Goal: Task Accomplishment & Management: Manage account settings

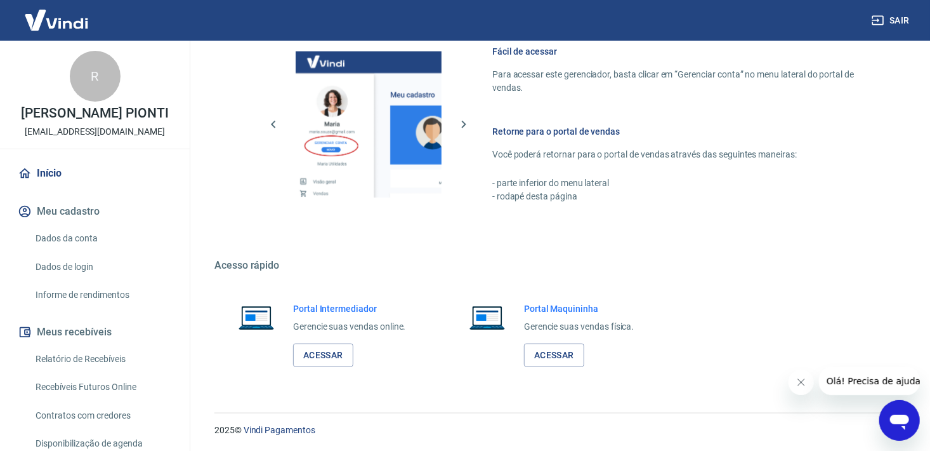
scroll to position [63, 0]
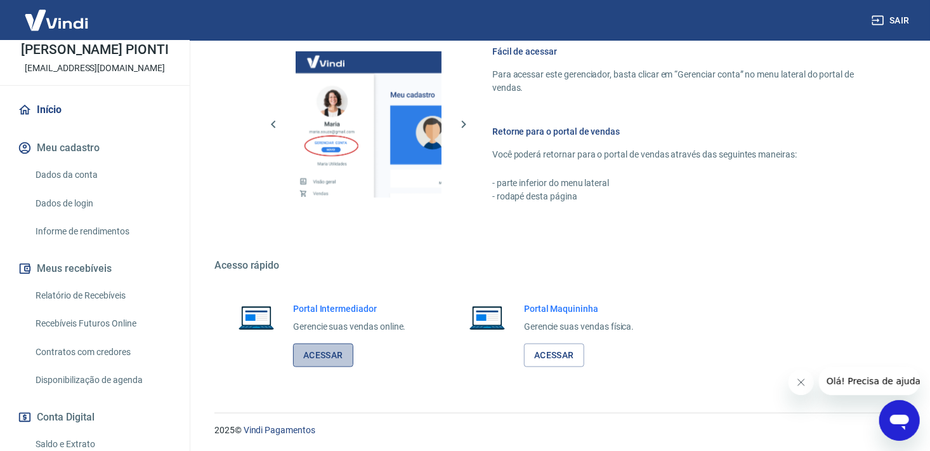
click at [318, 352] on link "Acessar" at bounding box center [323, 354] width 60 height 23
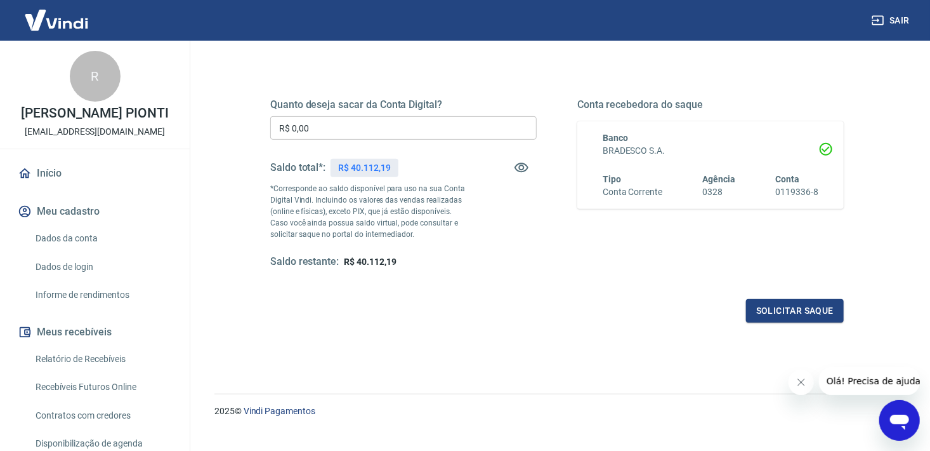
scroll to position [176, 0]
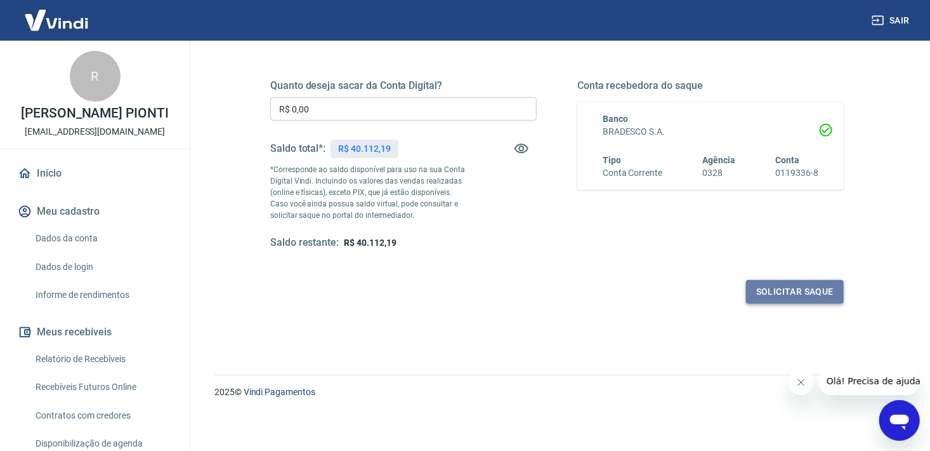
click at [800, 293] on button "Solicitar saque" at bounding box center [795, 291] width 98 height 23
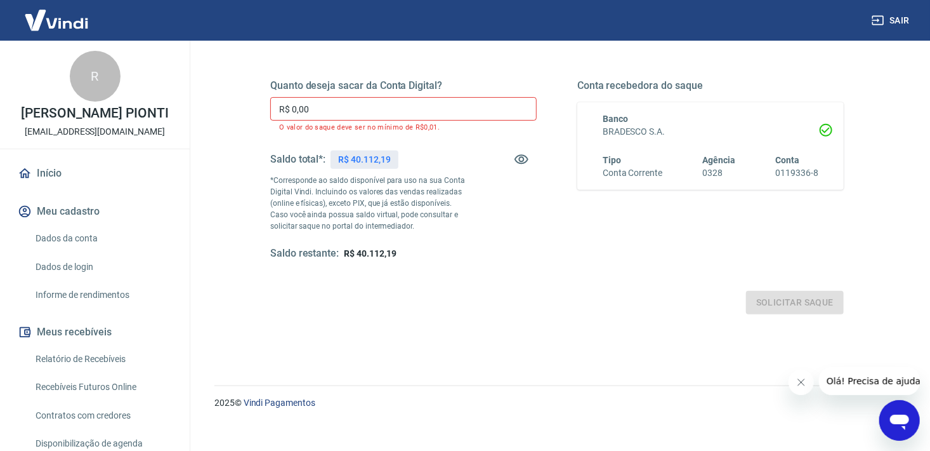
click at [319, 98] on input "R$ 0,00" at bounding box center [403, 108] width 267 height 23
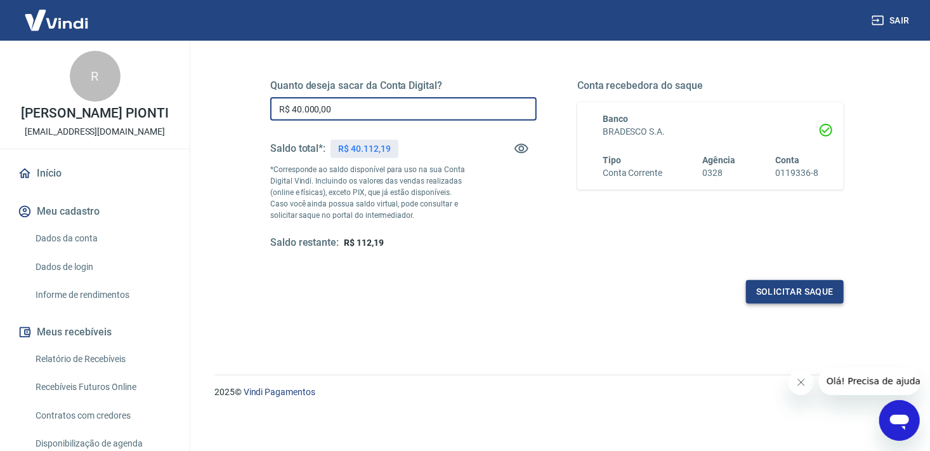
type input "R$ 40.000,00"
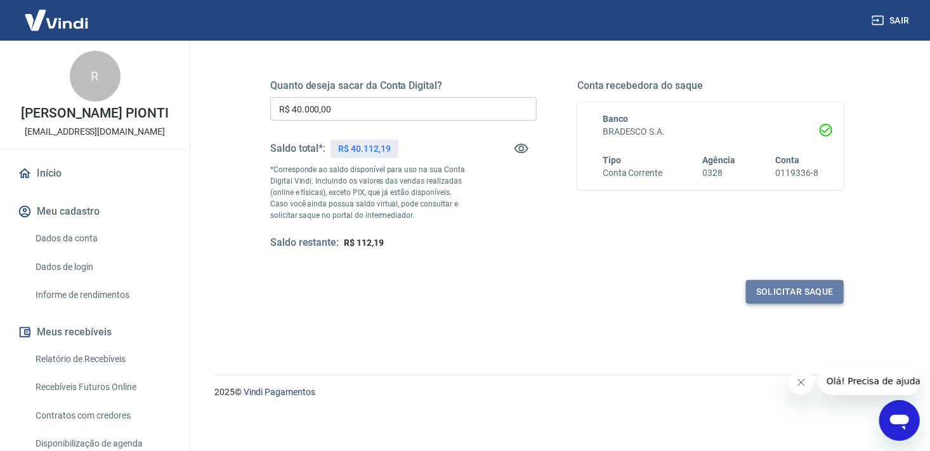
click at [792, 286] on button "Solicitar saque" at bounding box center [795, 291] width 98 height 23
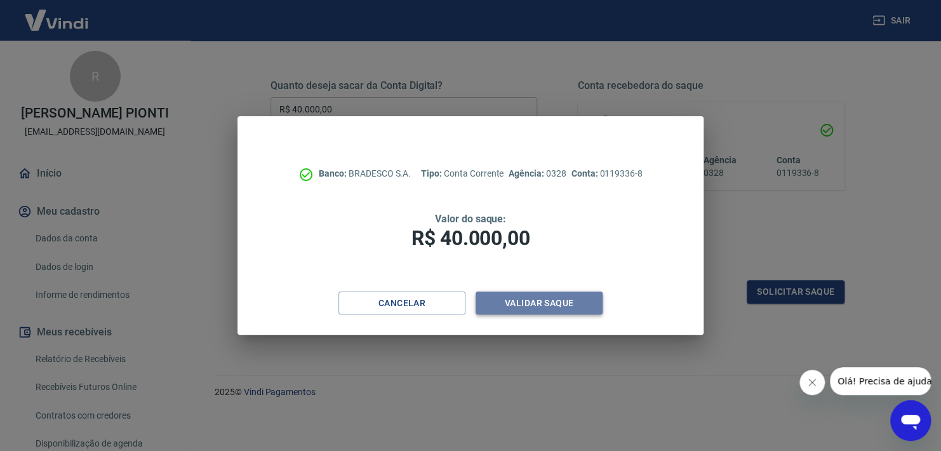
click at [567, 303] on button "Validar saque" at bounding box center [538, 302] width 127 height 23
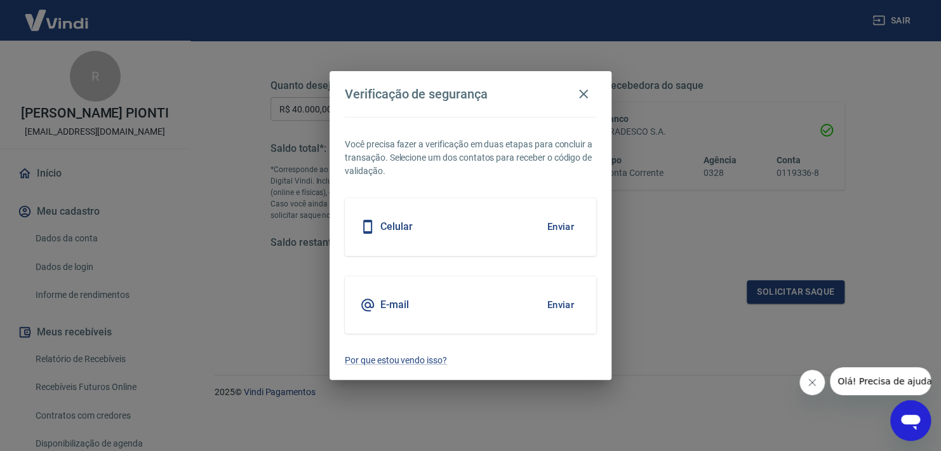
click at [564, 225] on button "Enviar" at bounding box center [559, 226] width 41 height 27
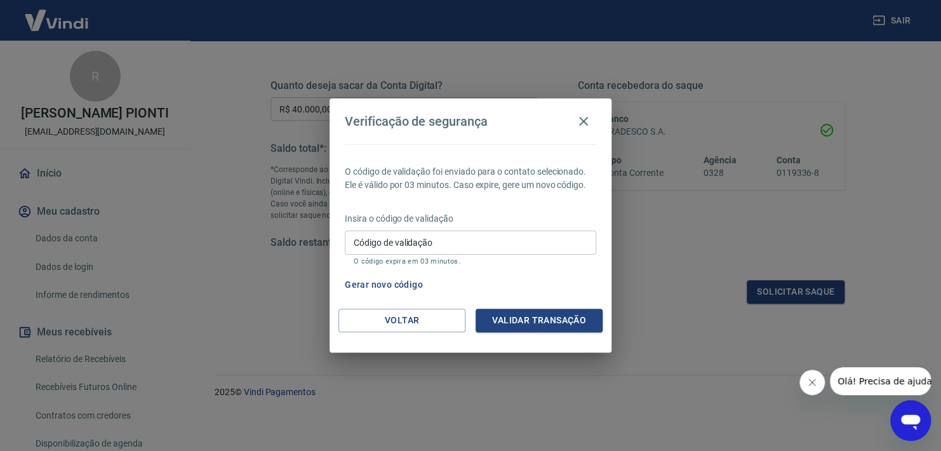
click at [440, 240] on input "Código de validação" at bounding box center [470, 241] width 251 height 23
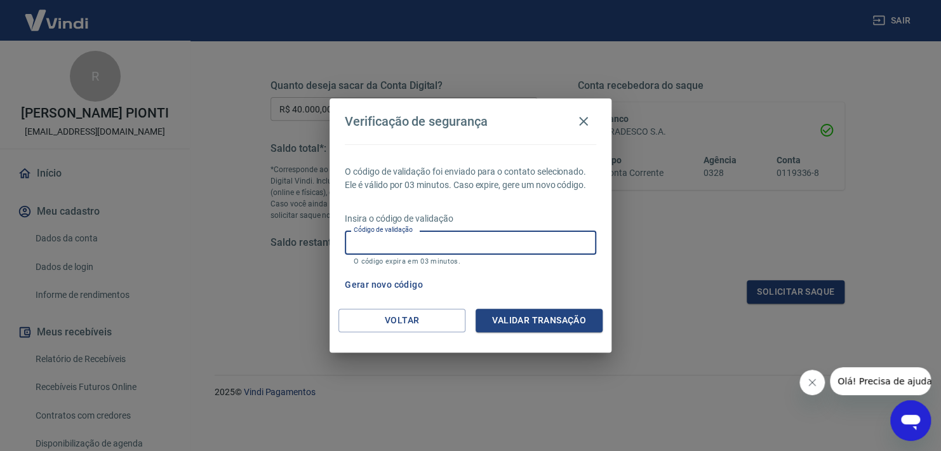
click at [376, 249] on input "Código de validação" at bounding box center [470, 241] width 251 height 23
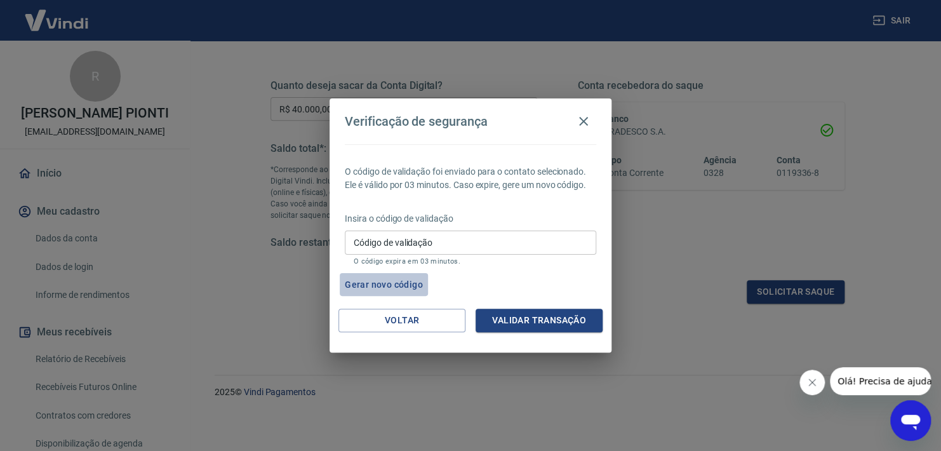
click at [383, 288] on button "Gerar novo código" at bounding box center [384, 284] width 88 height 23
click at [400, 314] on button "Voltar" at bounding box center [401, 319] width 127 height 23
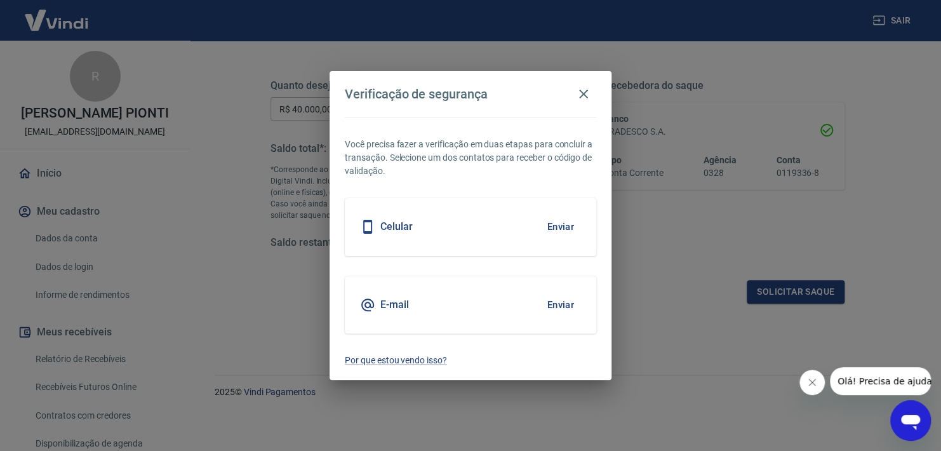
click at [400, 294] on div "E-mail Enviar" at bounding box center [470, 304] width 251 height 57
click at [562, 303] on button "Enviar" at bounding box center [559, 304] width 41 height 27
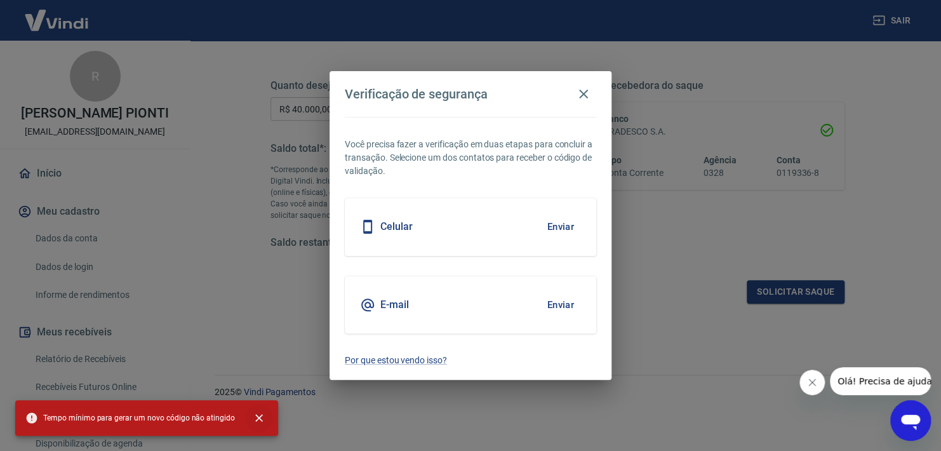
click at [257, 414] on icon "close" at bounding box center [259, 417] width 13 height 13
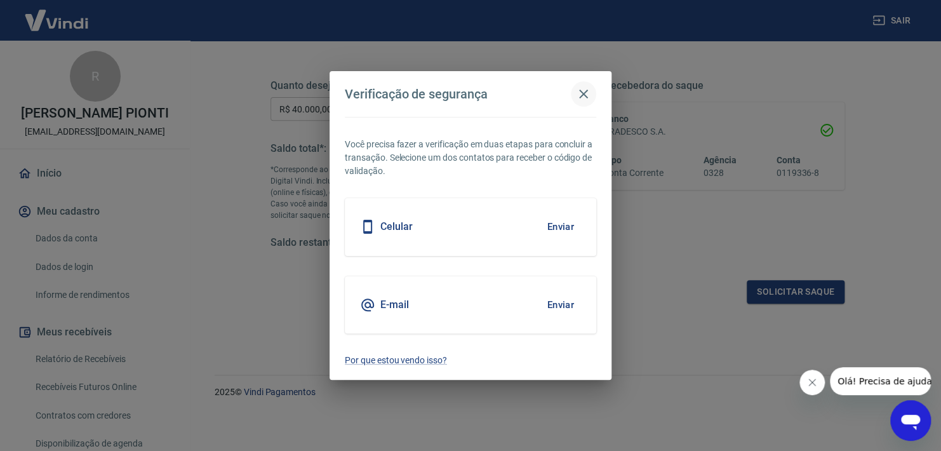
click at [579, 95] on icon "button" at bounding box center [583, 93] width 15 height 15
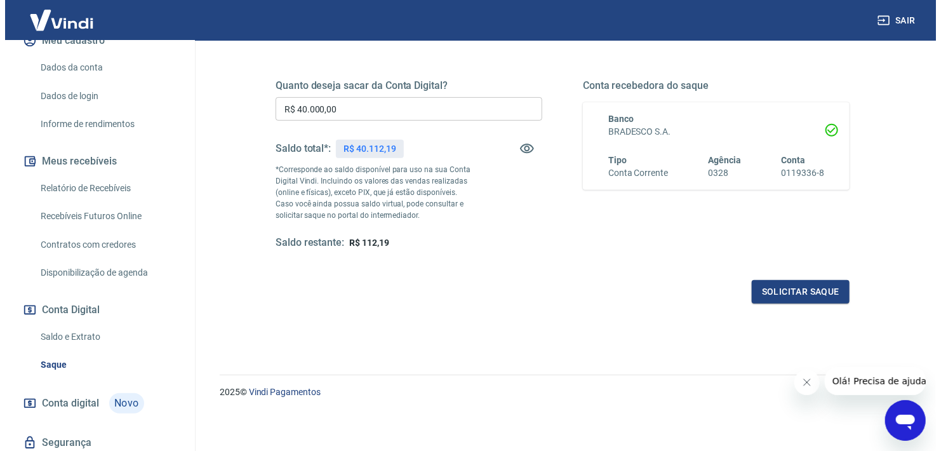
scroll to position [100, 0]
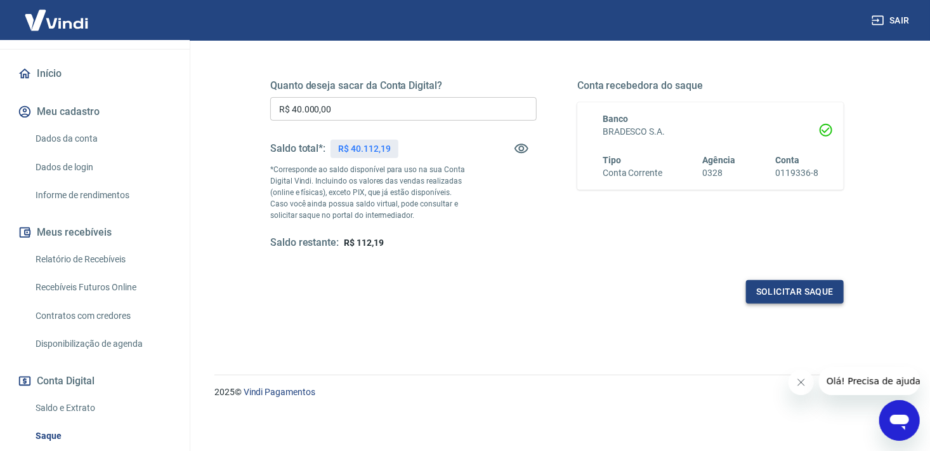
click at [795, 289] on button "Solicitar saque" at bounding box center [795, 291] width 98 height 23
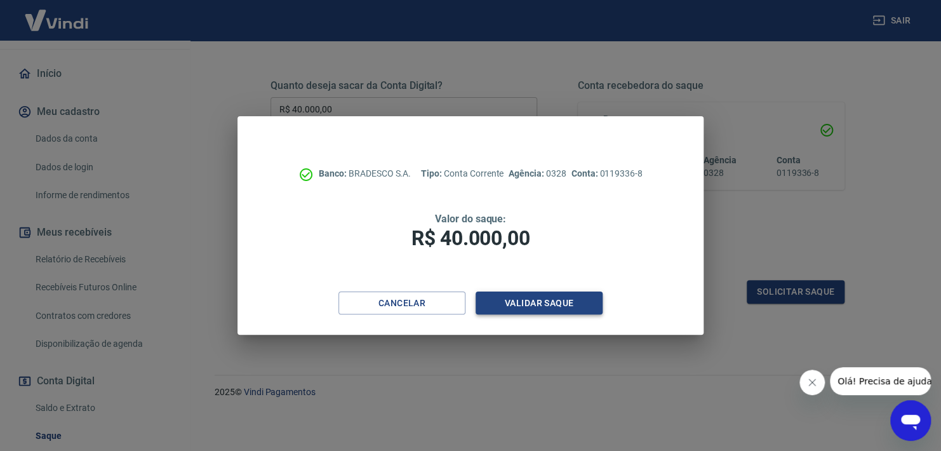
click at [557, 300] on button "Validar saque" at bounding box center [538, 302] width 127 height 23
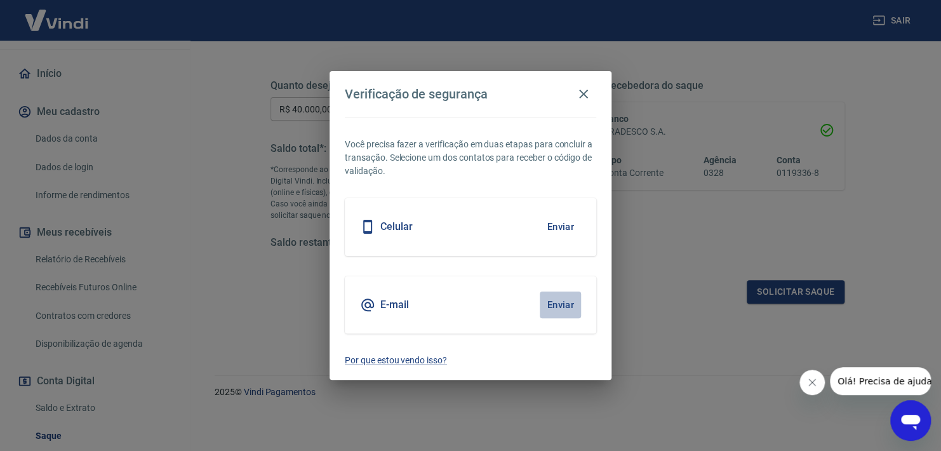
click at [560, 302] on button "Enviar" at bounding box center [559, 304] width 41 height 27
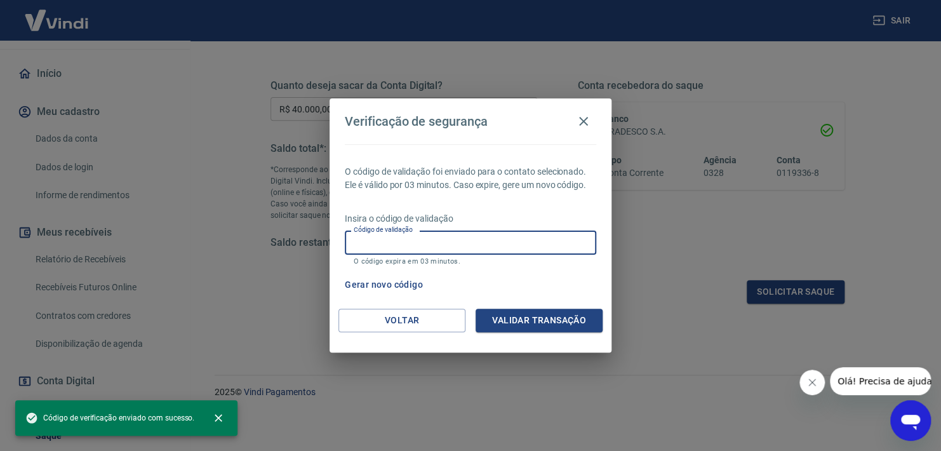
click at [465, 242] on input "Código de validação" at bounding box center [470, 241] width 251 height 23
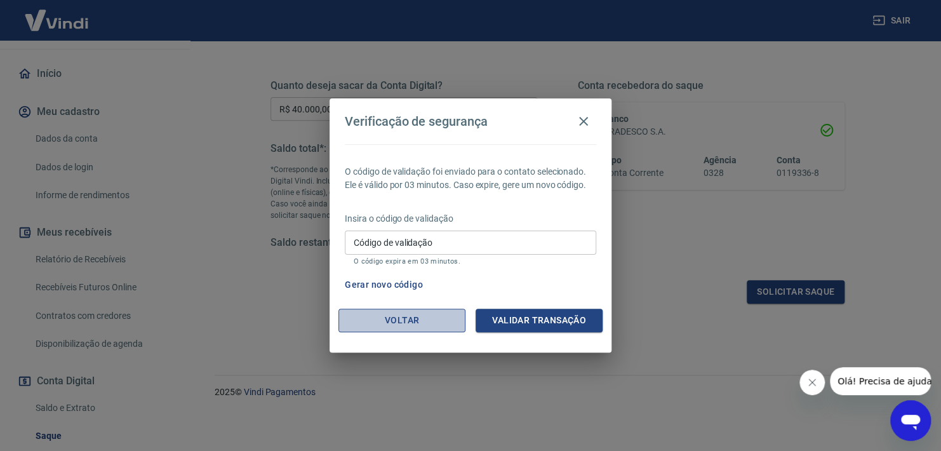
click at [400, 312] on button "Voltar" at bounding box center [401, 319] width 127 height 23
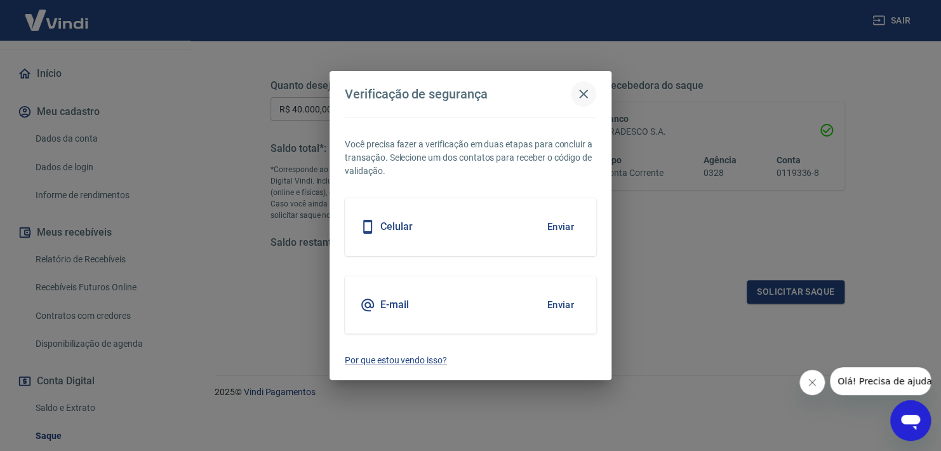
click at [581, 88] on icon "button" at bounding box center [583, 93] width 15 height 15
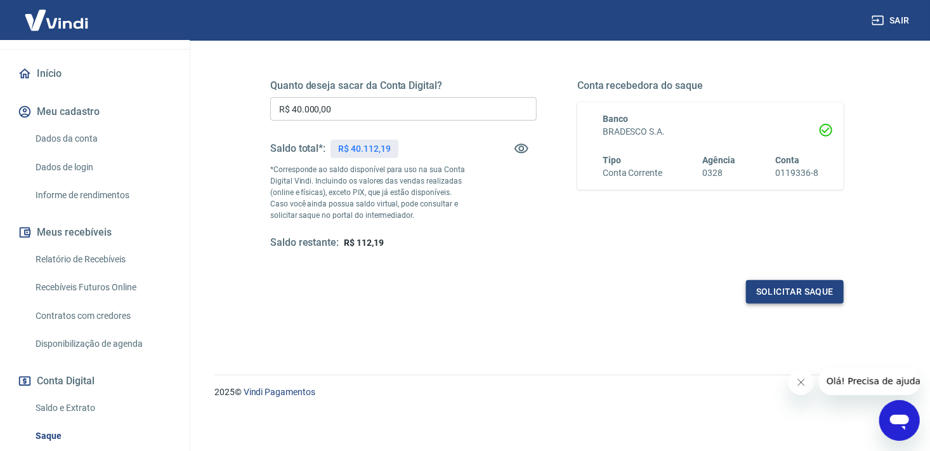
click at [804, 296] on button "Solicitar saque" at bounding box center [795, 291] width 98 height 23
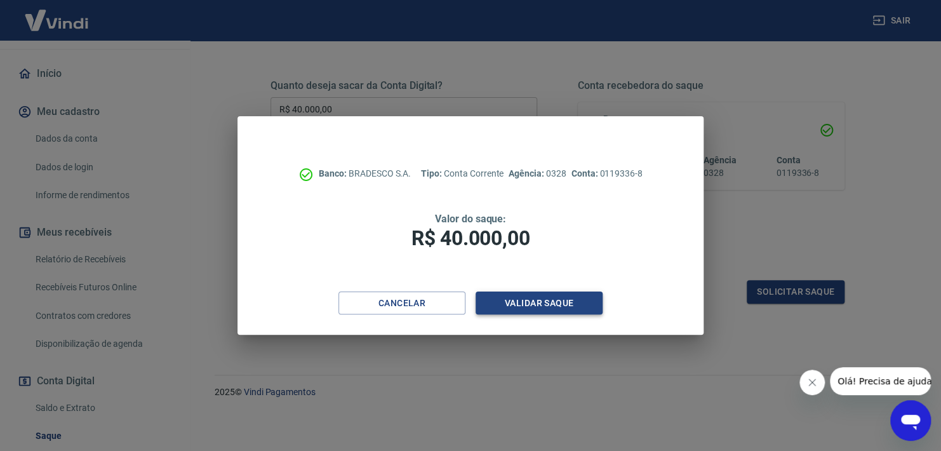
click at [539, 305] on button "Validar saque" at bounding box center [538, 302] width 127 height 23
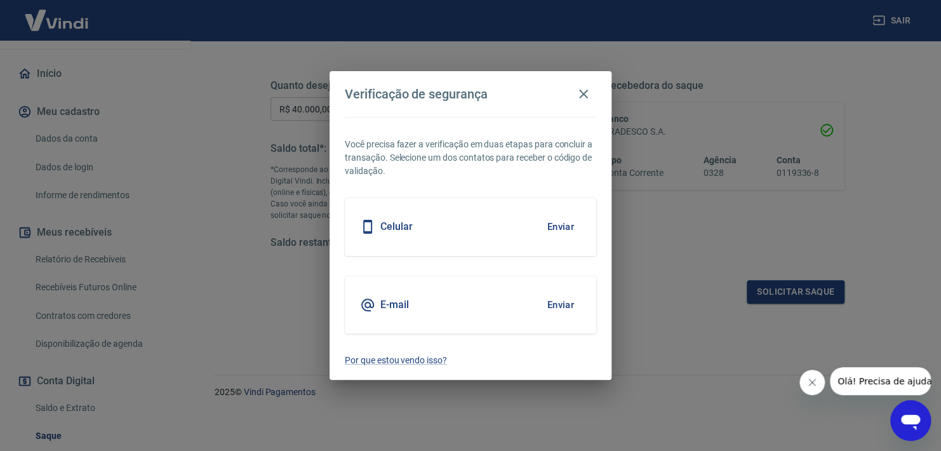
click at [435, 303] on div "E-mail Enviar" at bounding box center [470, 304] width 251 height 57
click at [567, 302] on button "Enviar" at bounding box center [559, 304] width 41 height 27
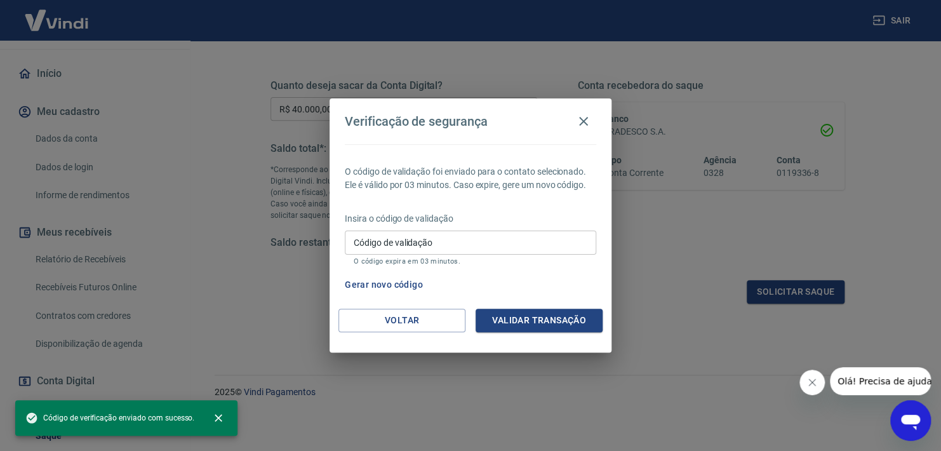
click at [417, 244] on input "Código de validação" at bounding box center [470, 241] width 251 height 23
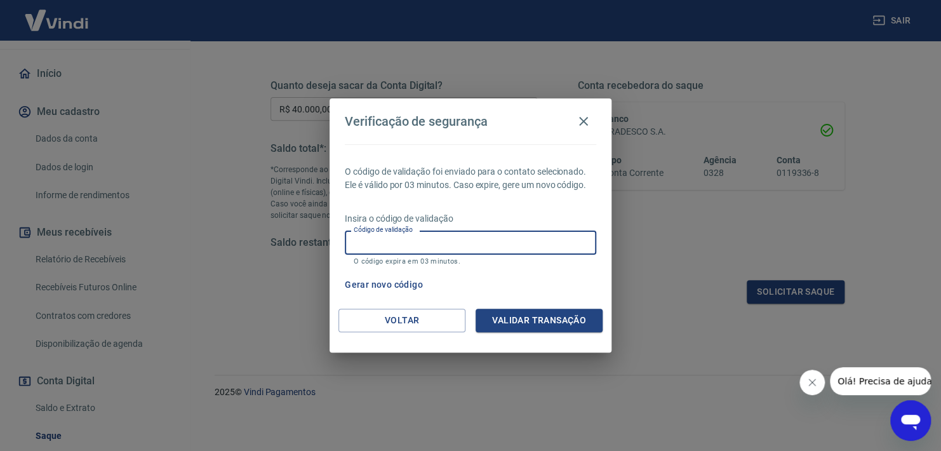
click at [378, 242] on input "Código de validação" at bounding box center [470, 241] width 251 height 23
click at [414, 242] on input "Código de validação" at bounding box center [470, 241] width 251 height 23
type input "594742"
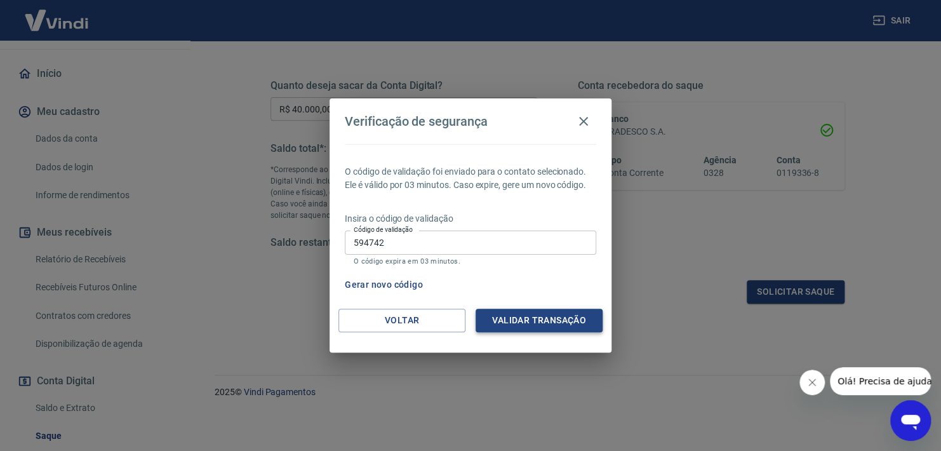
drag, startPoint x: 520, startPoint y: 332, endPoint x: 520, endPoint y: 324, distance: 8.3
click at [520, 331] on div "Voltar Validar transação" at bounding box center [470, 330] width 282 height 44
click at [520, 321] on button "Validar transação" at bounding box center [538, 319] width 127 height 23
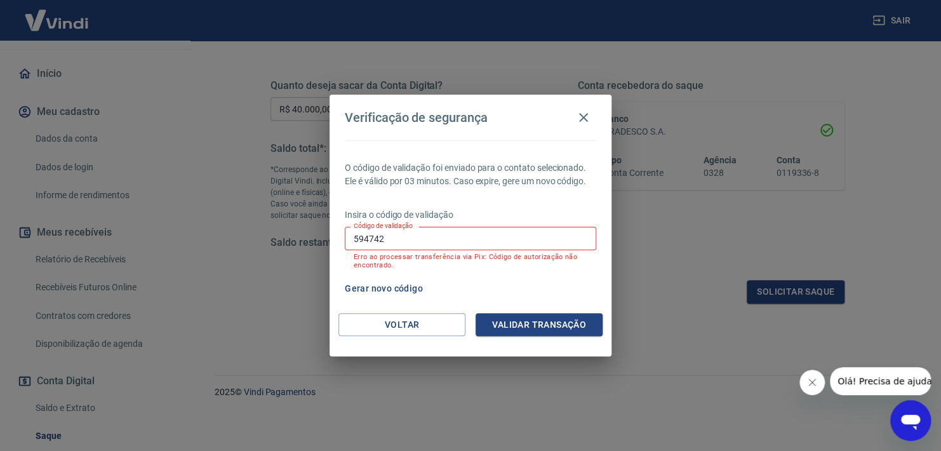
click at [397, 236] on input "594742" at bounding box center [470, 238] width 251 height 23
type input "912787"
click at [552, 316] on button "Validar transação" at bounding box center [538, 324] width 127 height 23
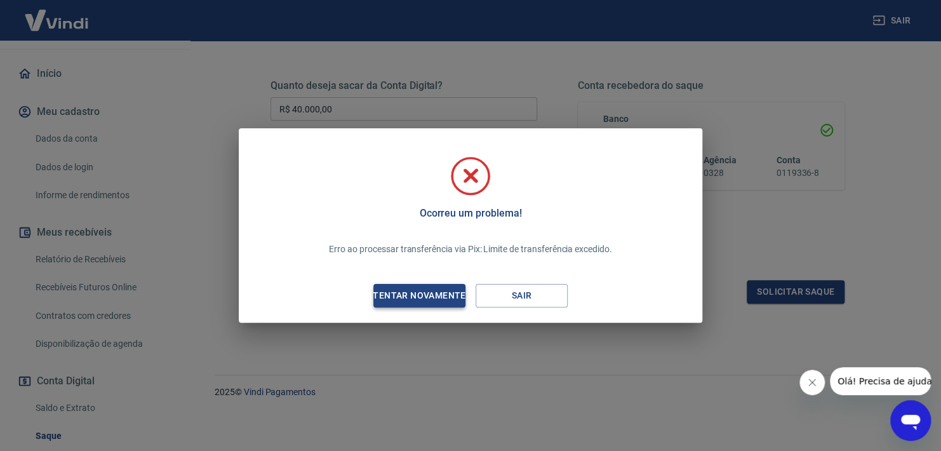
click at [414, 296] on div "Tentar novamente" at bounding box center [418, 296] width 123 height 16
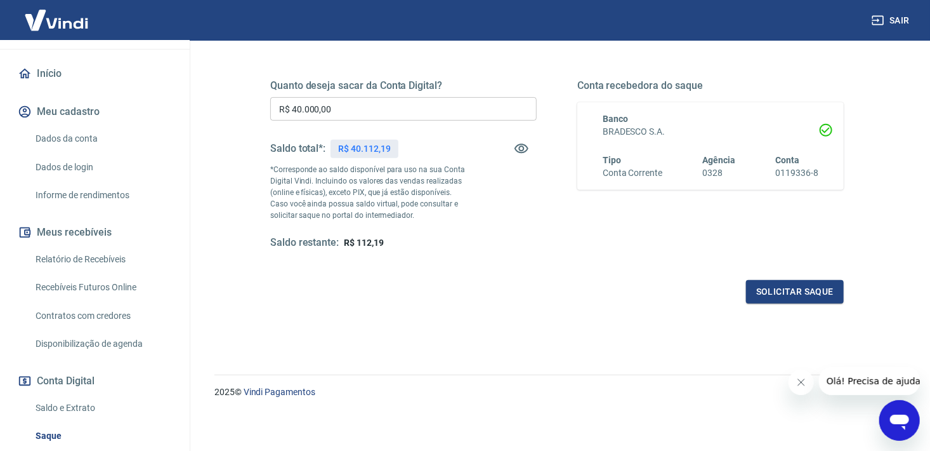
click at [350, 118] on input "R$ 40.000,00" at bounding box center [403, 108] width 267 height 23
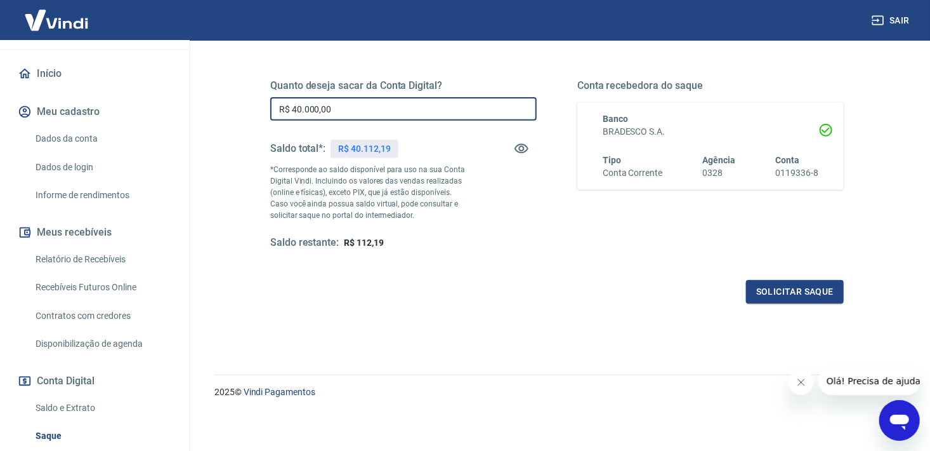
click at [350, 118] on input "R$ 40.000,00" at bounding box center [403, 108] width 267 height 23
type input "R$ 29.999,99"
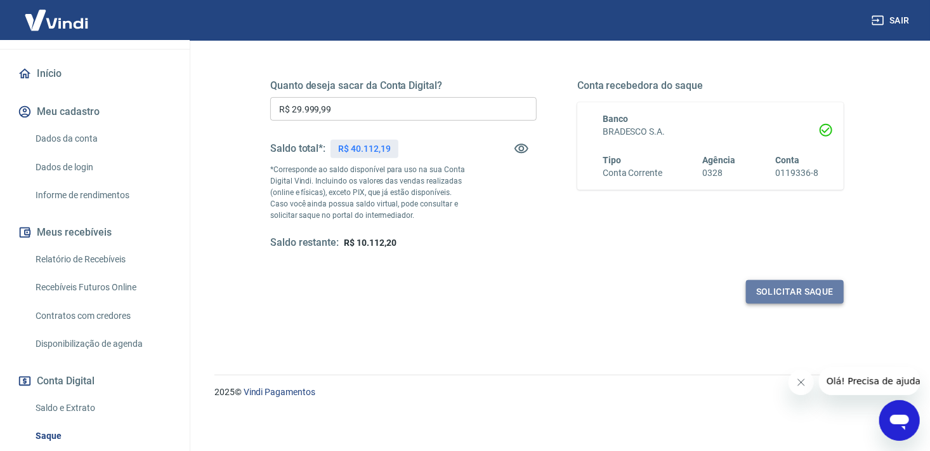
click at [790, 285] on button "Solicitar saque" at bounding box center [795, 291] width 98 height 23
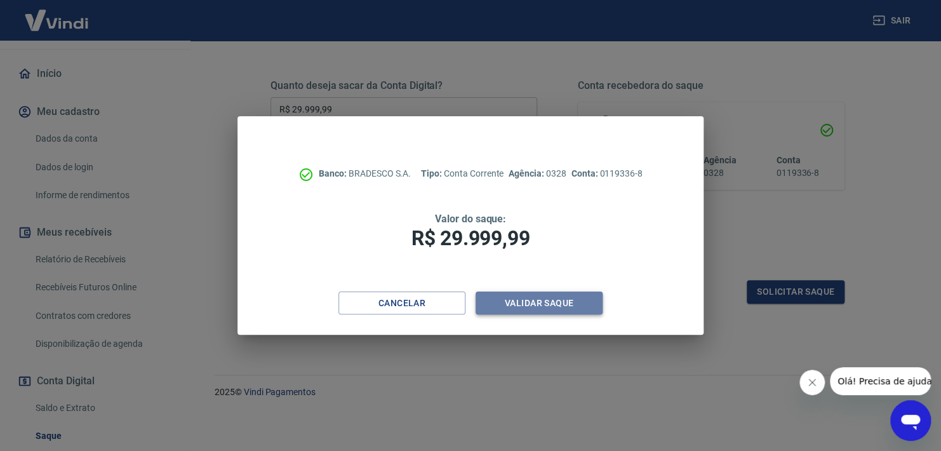
click at [525, 301] on button "Validar saque" at bounding box center [538, 302] width 127 height 23
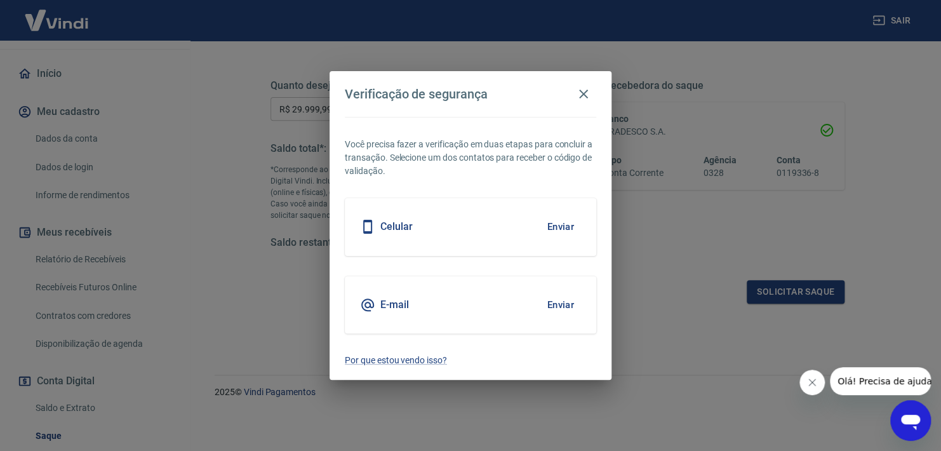
click at [556, 300] on button "Enviar" at bounding box center [559, 304] width 41 height 27
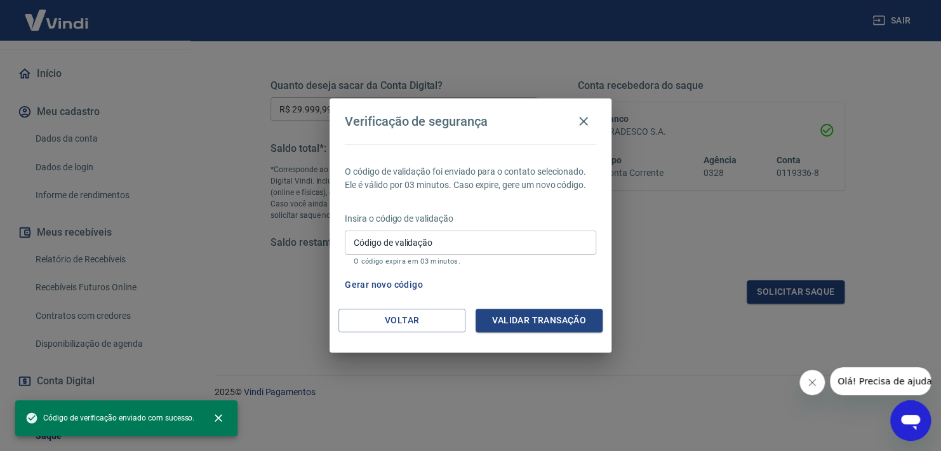
click at [449, 241] on input "Código de validação" at bounding box center [470, 241] width 251 height 23
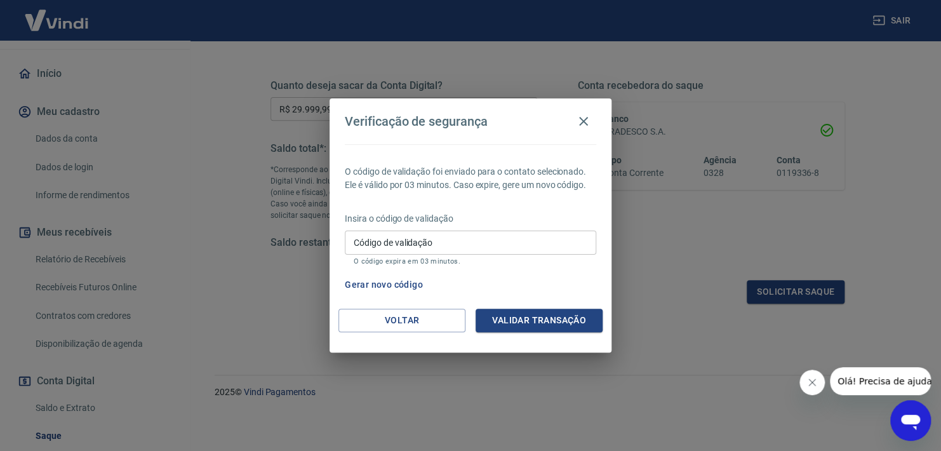
click at [410, 238] on label "Código de validação" at bounding box center [393, 242] width 79 height 13
click at [410, 238] on input "Código de validação" at bounding box center [470, 241] width 251 height 23
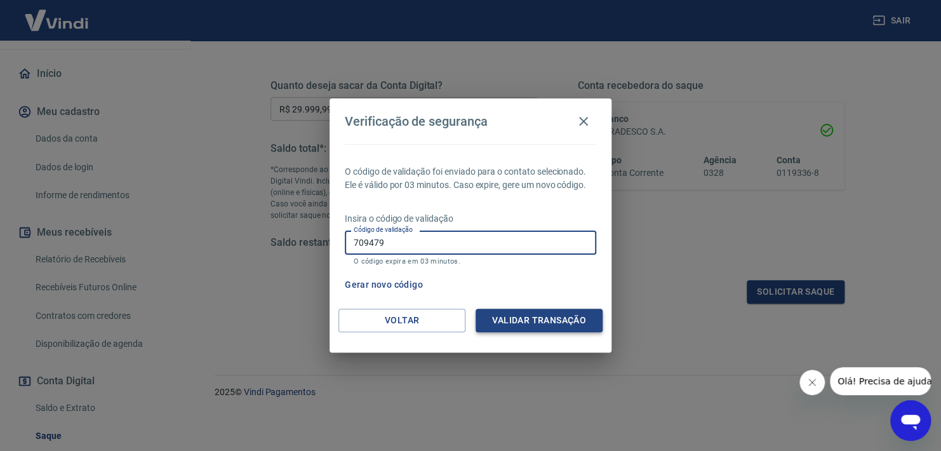
type input "709479"
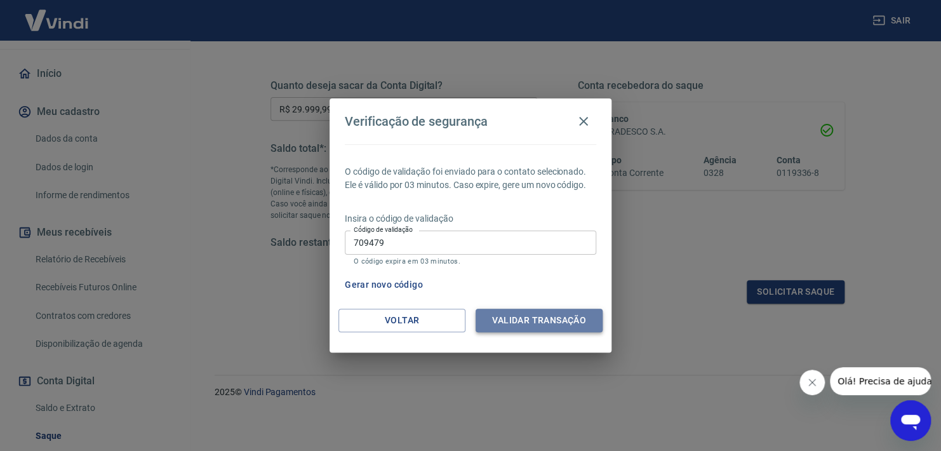
click at [522, 321] on button "Validar transação" at bounding box center [538, 319] width 127 height 23
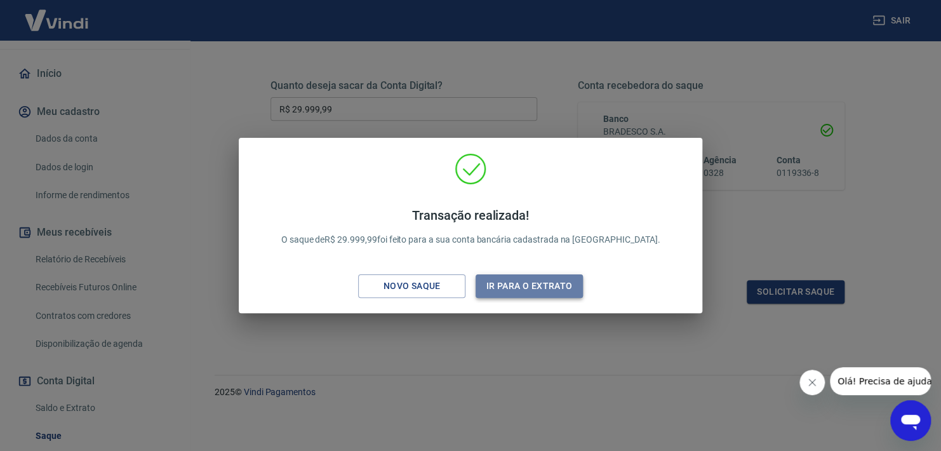
click at [527, 286] on button "Ir para o extrato" at bounding box center [528, 285] width 107 height 23
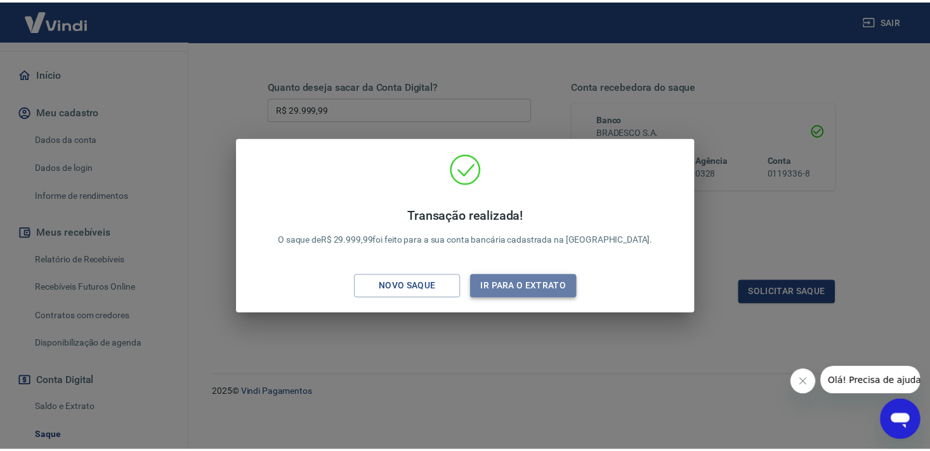
scroll to position [177, 0]
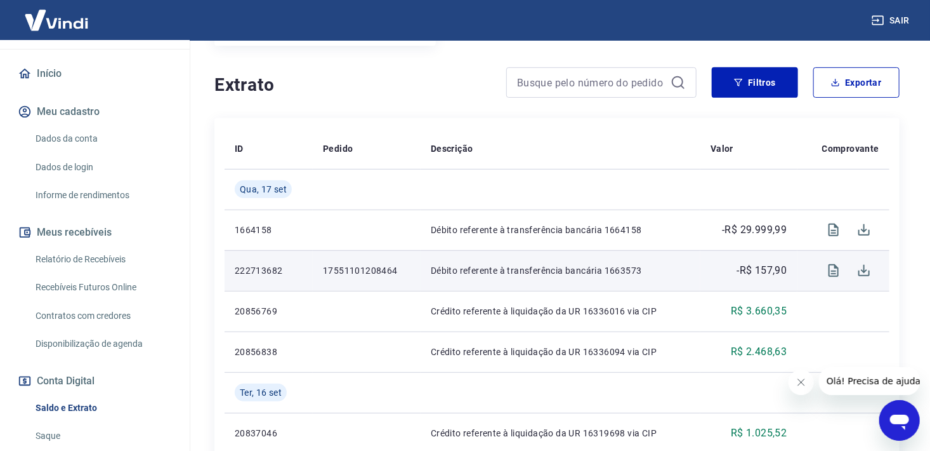
scroll to position [254, 0]
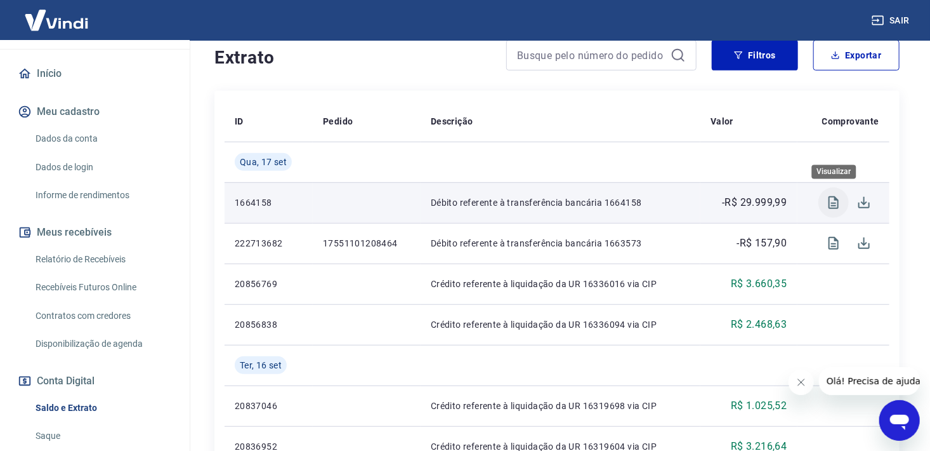
click at [836, 199] on icon "Visualizar" at bounding box center [834, 202] width 10 height 13
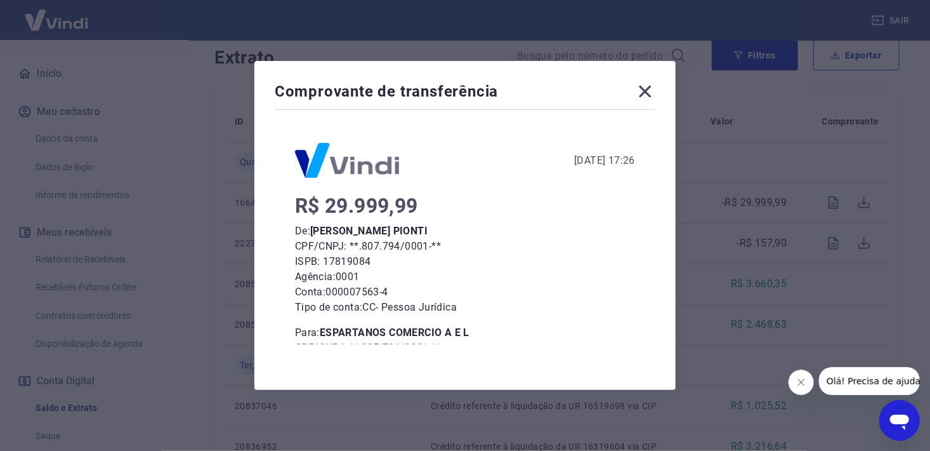
click at [651, 95] on icon at bounding box center [645, 91] width 20 height 20
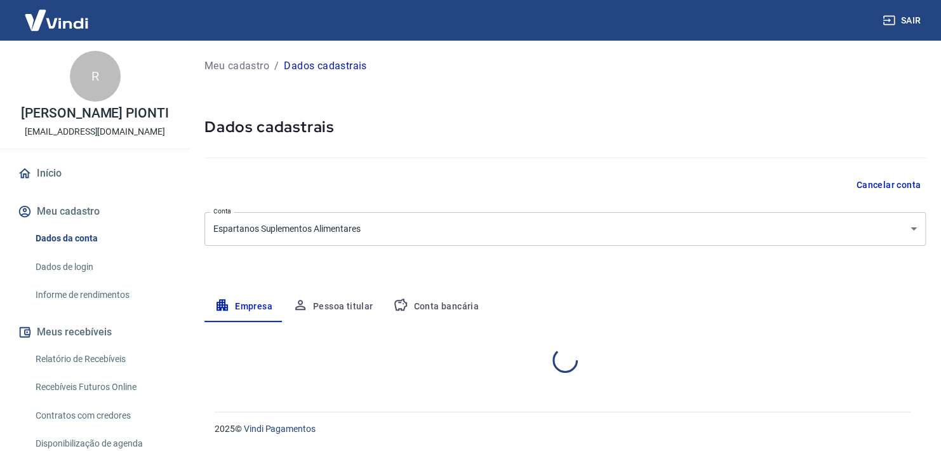
select select "SP"
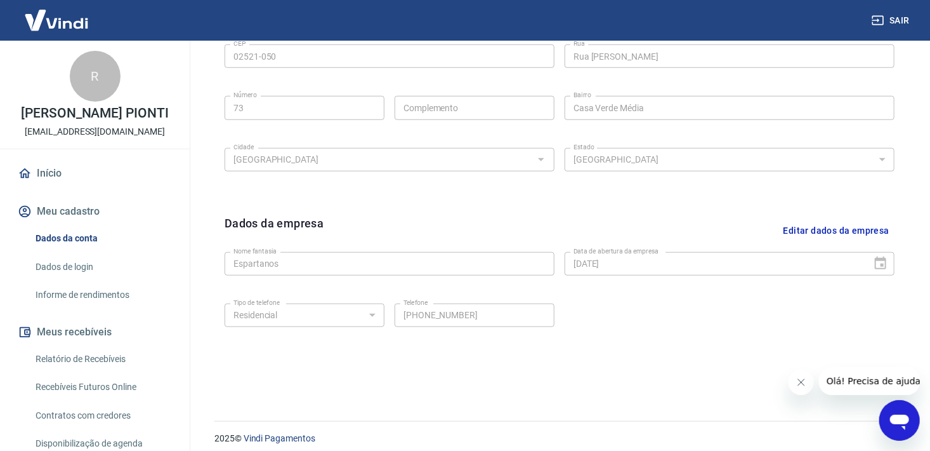
scroll to position [464, 0]
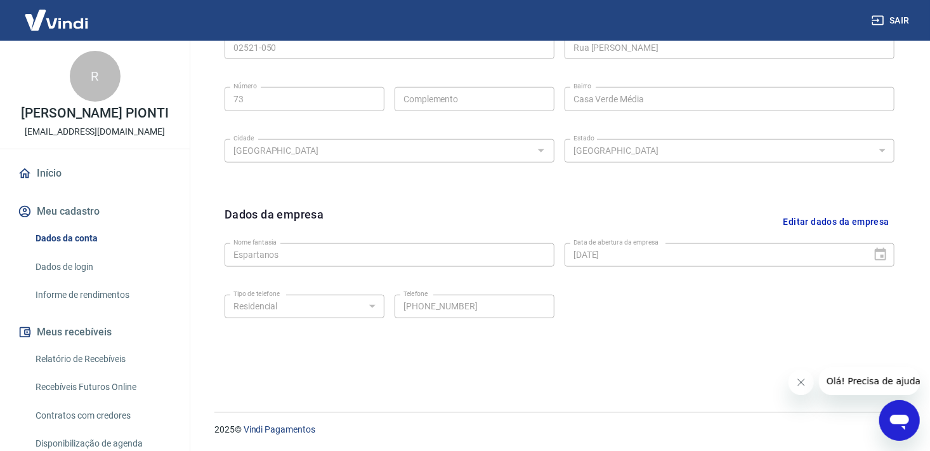
click at [861, 220] on button "Editar dados da empresa" at bounding box center [837, 222] width 116 height 32
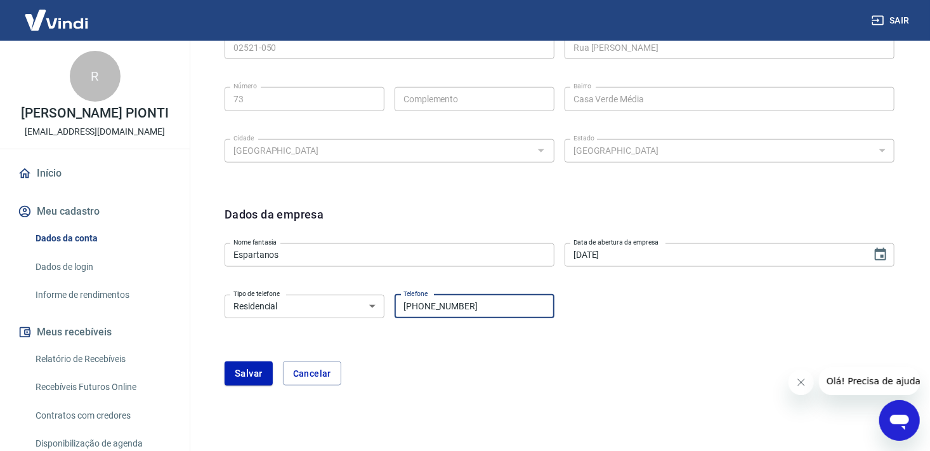
click at [526, 315] on input "(11) 95042-0890" at bounding box center [475, 305] width 160 height 23
click at [588, 199] on div "Dados da empresa Nome fantasia Espartanos Nome fantasia Data de abertura da emp…" at bounding box center [560, 302] width 691 height 215
click at [604, 333] on div "Tipo de telefone Residencial Comercial Tipo de telefone Telefone (11) 95042-089…" at bounding box center [560, 314] width 670 height 51
click at [495, 312] on input "(11) 95042-0890" at bounding box center [475, 305] width 160 height 23
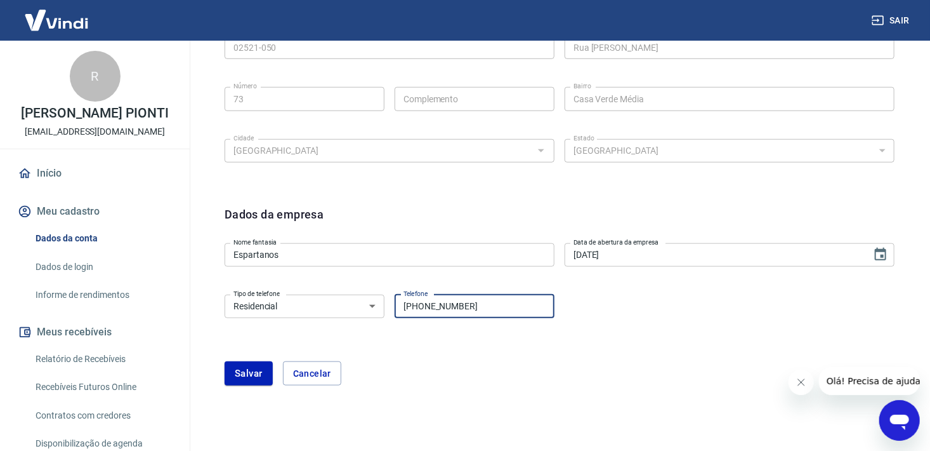
click at [495, 312] on input "(11) 95042-0890" at bounding box center [475, 305] width 160 height 23
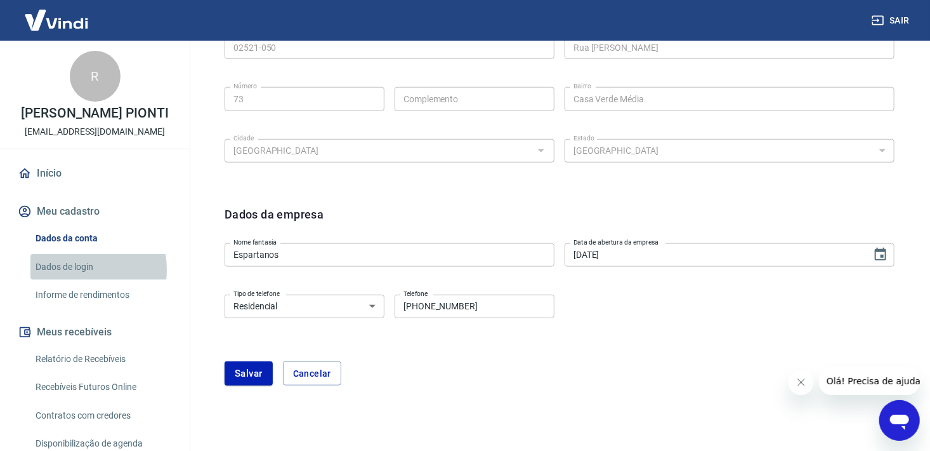
click at [72, 280] on link "Dados de login" at bounding box center [102, 267] width 144 height 26
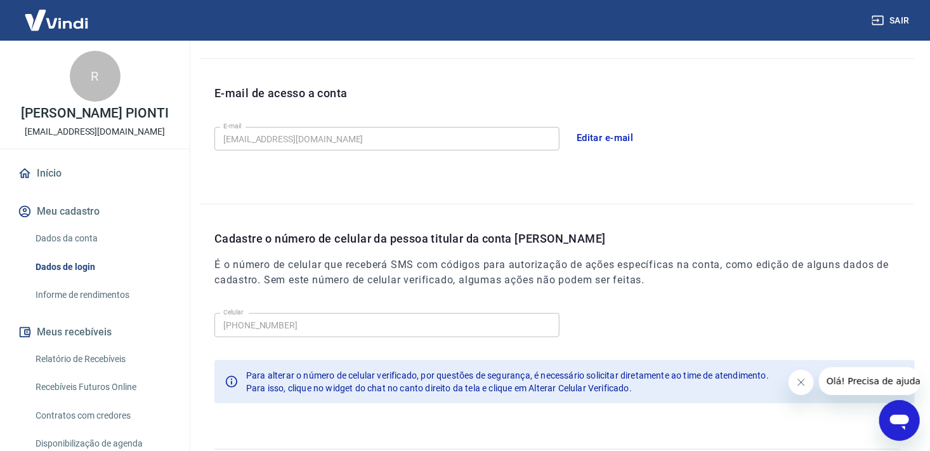
scroll to position [298, 0]
